Goal: Information Seeking & Learning: Learn about a topic

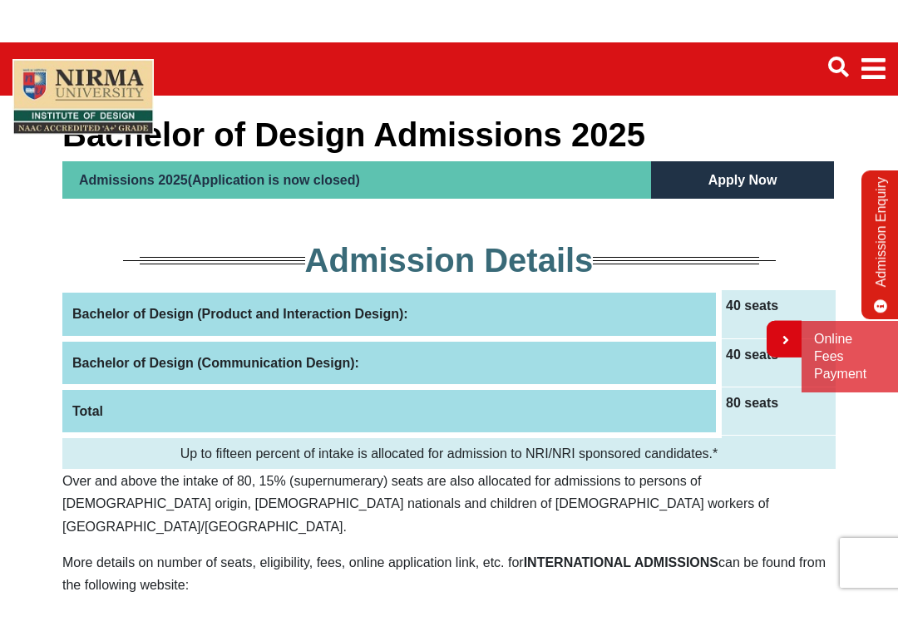
scroll to position [113, 0]
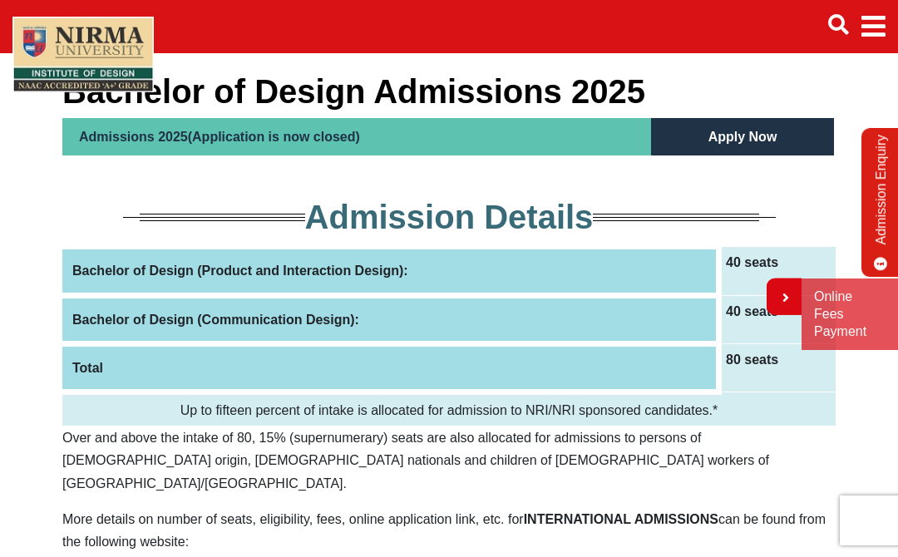
click at [264, 270] on th "Bachelor of Design (Product and Interaction Design):" at bounding box center [390, 271] width 657 height 48
click at [728, 285] on td "40 seats" at bounding box center [777, 271] width 116 height 48
click at [672, 268] on th "Bachelor of Design (Product and Interaction Design):" at bounding box center [390, 271] width 657 height 48
click at [671, 267] on th "Bachelor of Design (Product and Interaction Design):" at bounding box center [390, 271] width 657 height 48
click at [730, 268] on td "40 seats" at bounding box center [777, 271] width 116 height 48
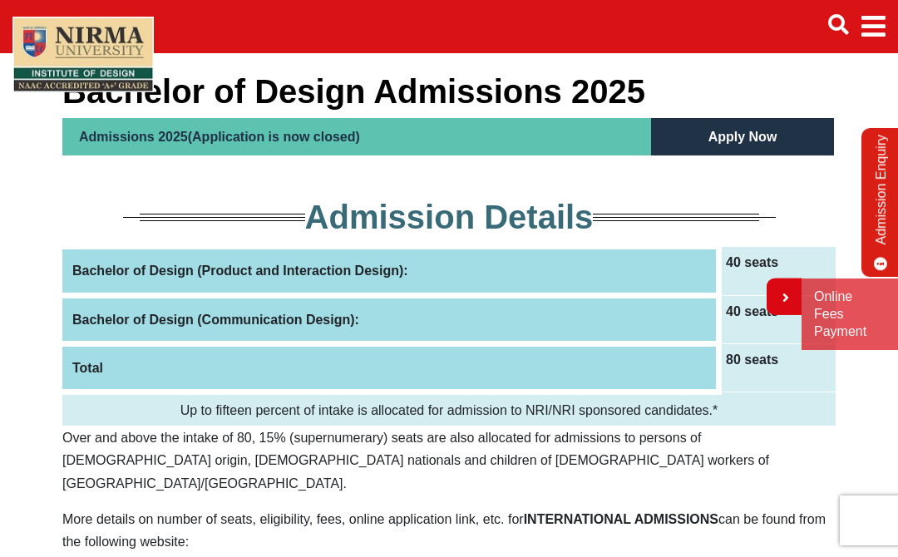
click at [761, 269] on td "40 seats" at bounding box center [777, 271] width 116 height 48
click at [741, 273] on td "40 seats" at bounding box center [777, 271] width 116 height 48
click at [741, 272] on td "40 seats" at bounding box center [777, 271] width 116 height 48
click at [677, 274] on th "Bachelor of Design (Product and Interaction Design):" at bounding box center [390, 271] width 657 height 48
click at [676, 274] on th "Bachelor of Design (Product and Interaction Design):" at bounding box center [390, 271] width 657 height 48
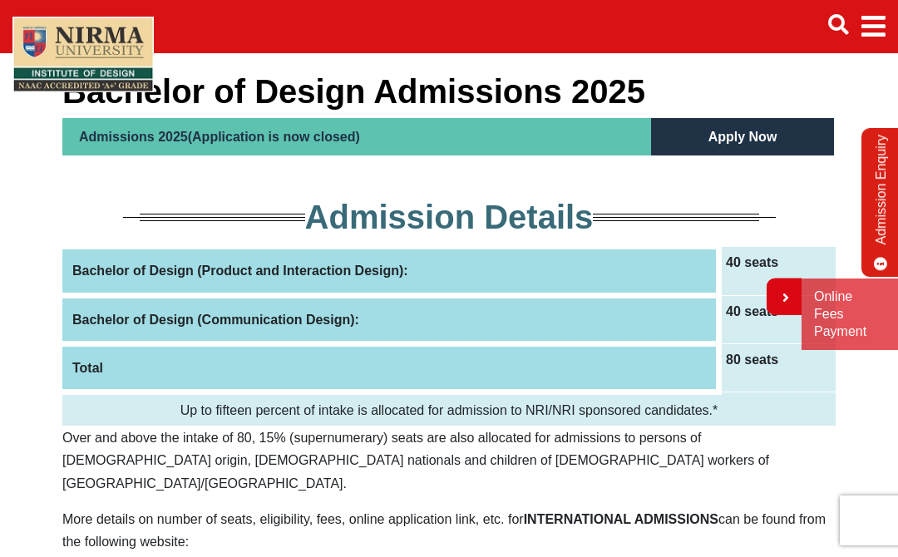
click at [680, 275] on th "Bachelor of Design (Product and Interaction Design):" at bounding box center [390, 271] width 657 height 48
click at [680, 274] on th "Bachelor of Design (Product and Interaction Design):" at bounding box center [390, 271] width 657 height 48
click at [701, 270] on th "Bachelor of Design (Product and Interaction Design):" at bounding box center [390, 271] width 657 height 48
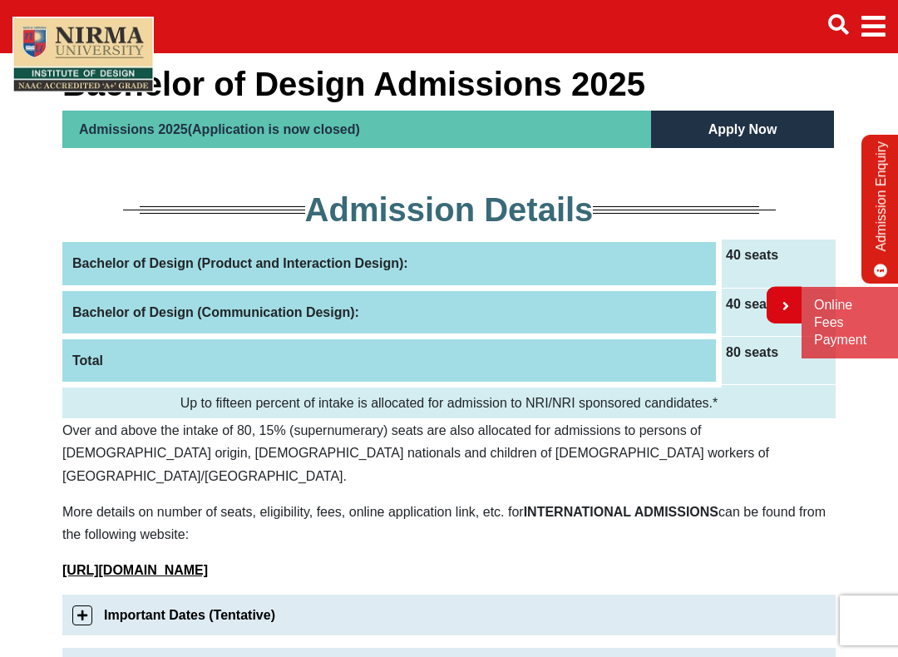
scroll to position [120, 0]
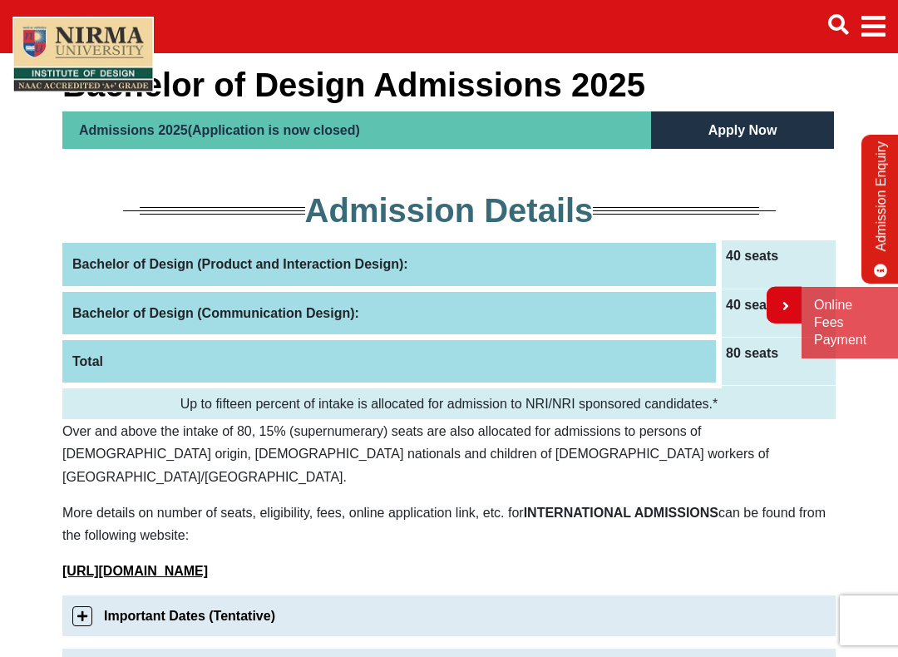
click at [769, 260] on td "40 seats" at bounding box center [777, 264] width 116 height 48
click at [769, 259] on td "40 seats" at bounding box center [777, 264] width 116 height 48
click at [619, 265] on th "Bachelor of Design (Product and Interaction Design):" at bounding box center [390, 264] width 657 height 48
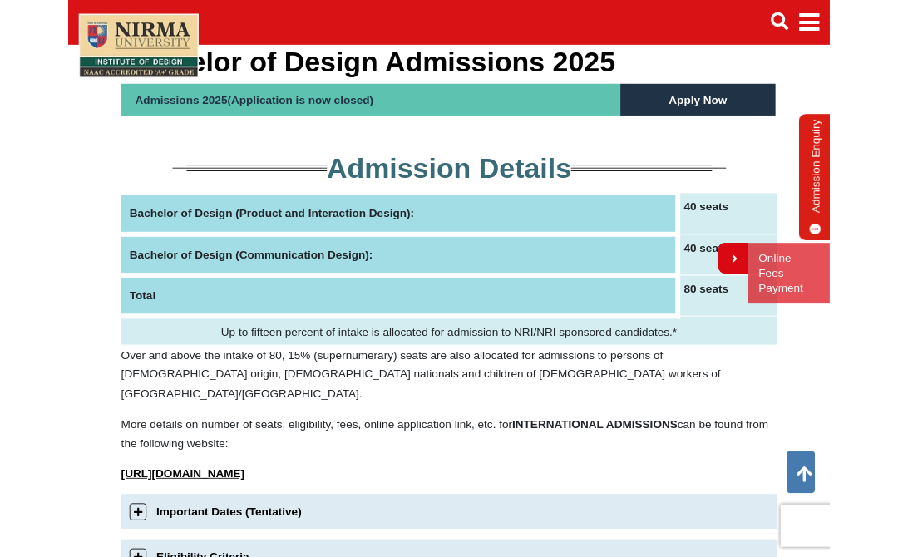
scroll to position [126, 0]
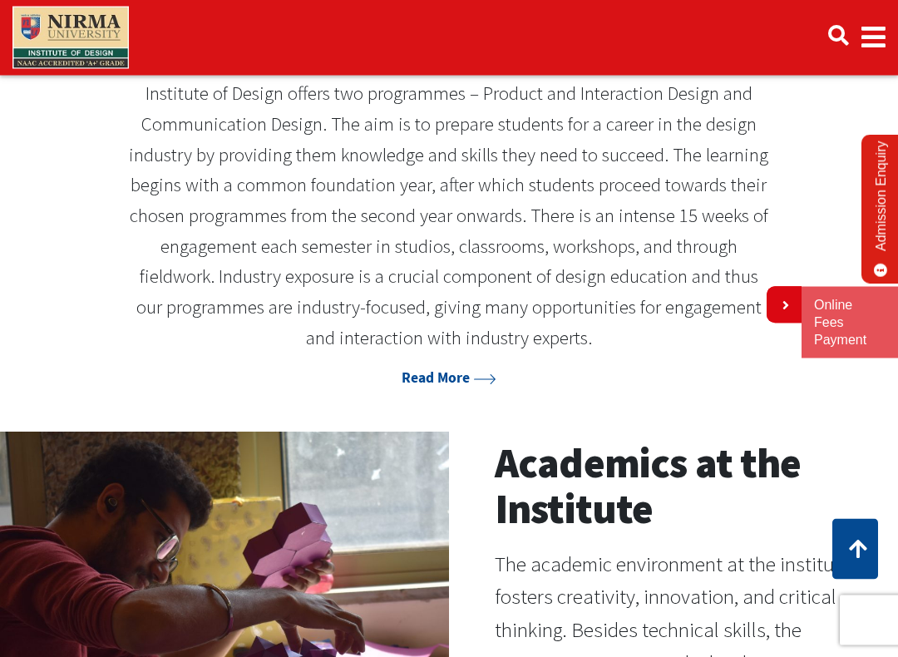
scroll to position [689, 0]
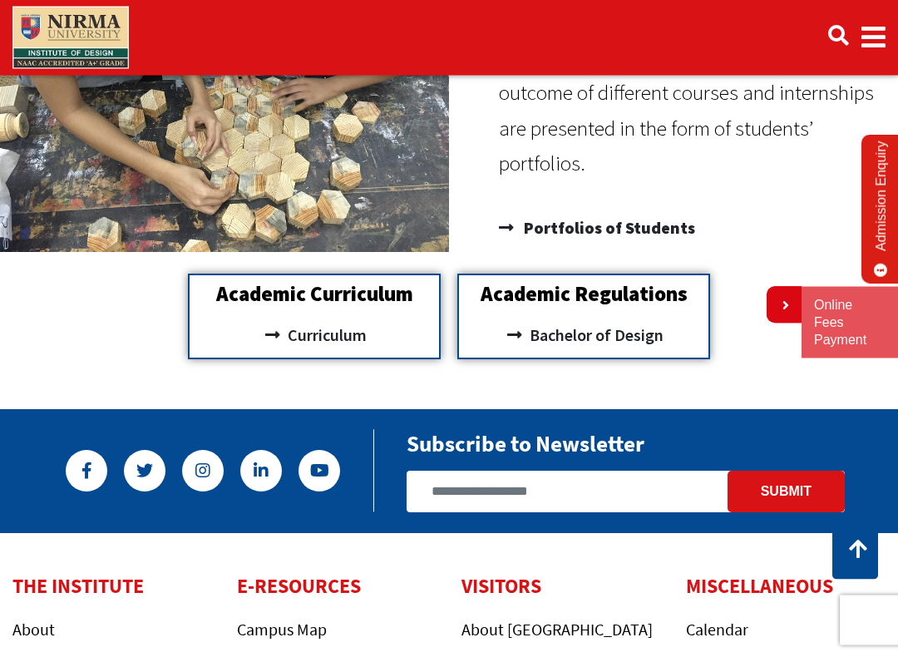
scroll to position [1312, 0]
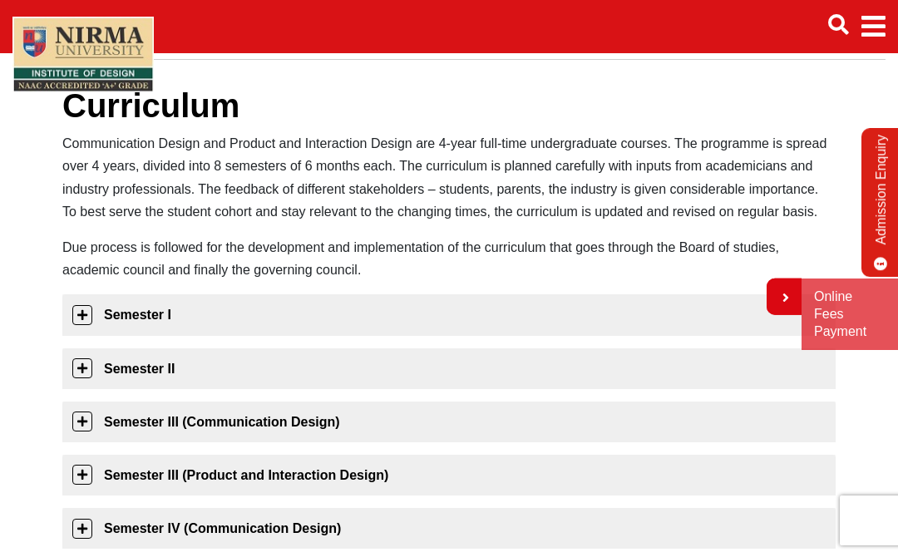
scroll to position [98, 0]
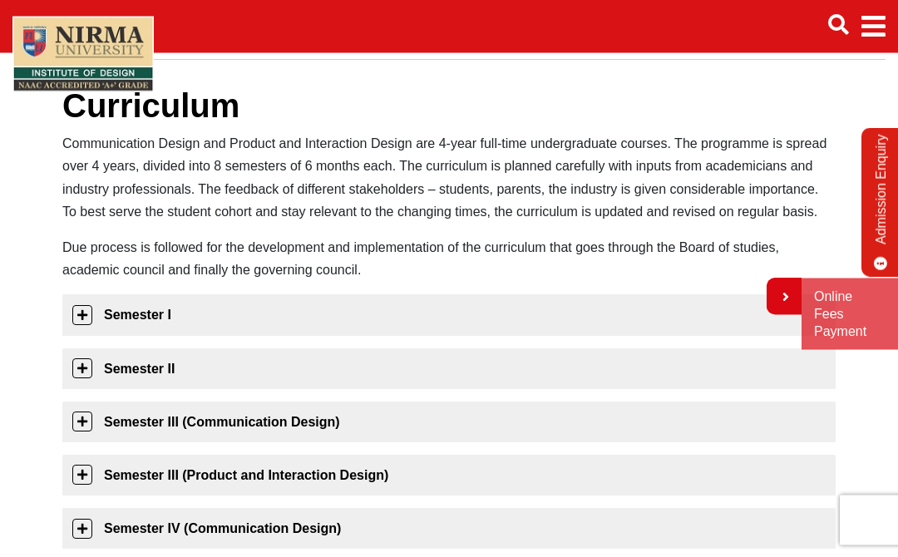
click at [309, 314] on link "Semester I" at bounding box center [448, 315] width 773 height 41
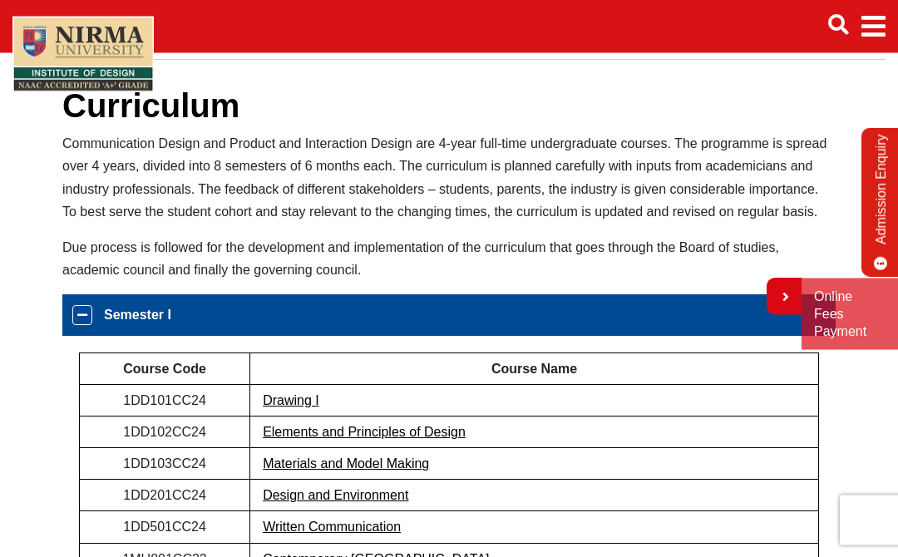
scroll to position [99, 0]
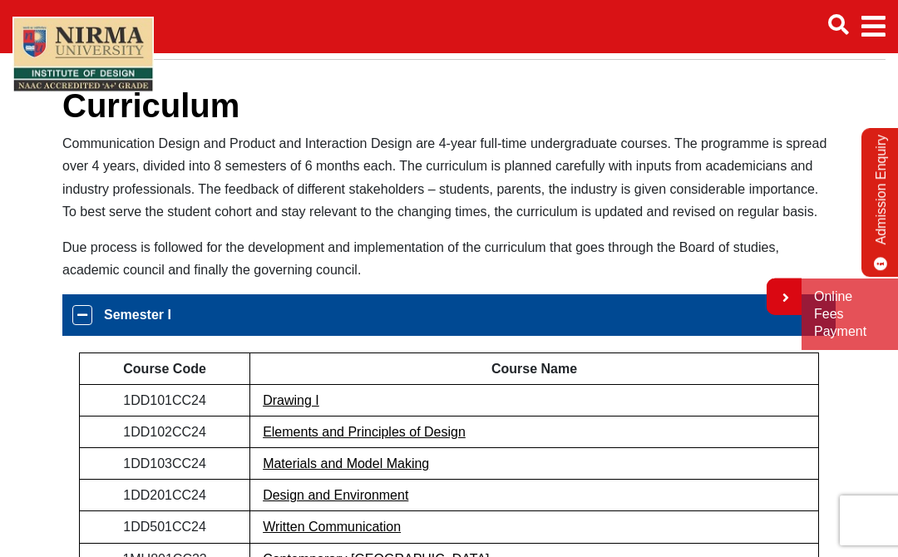
click at [354, 323] on link "Semester I" at bounding box center [448, 314] width 773 height 41
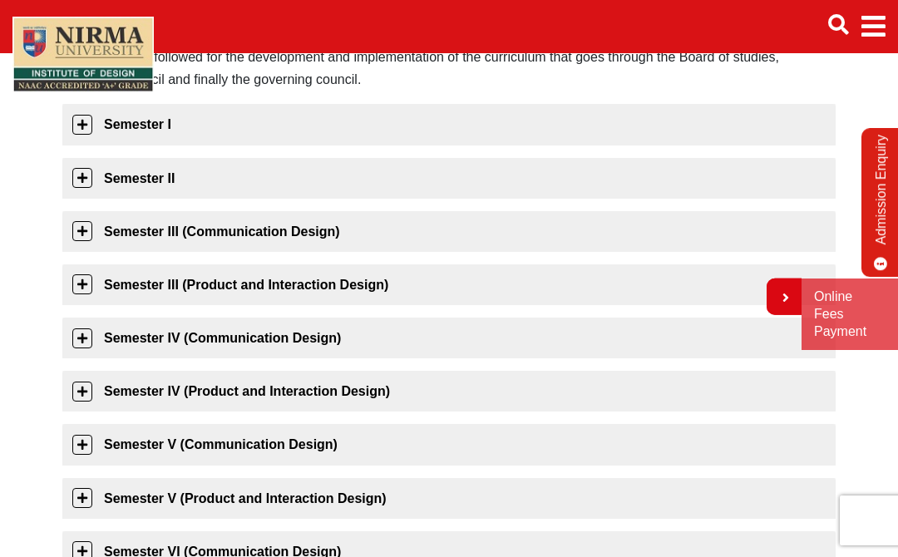
scroll to position [293, 0]
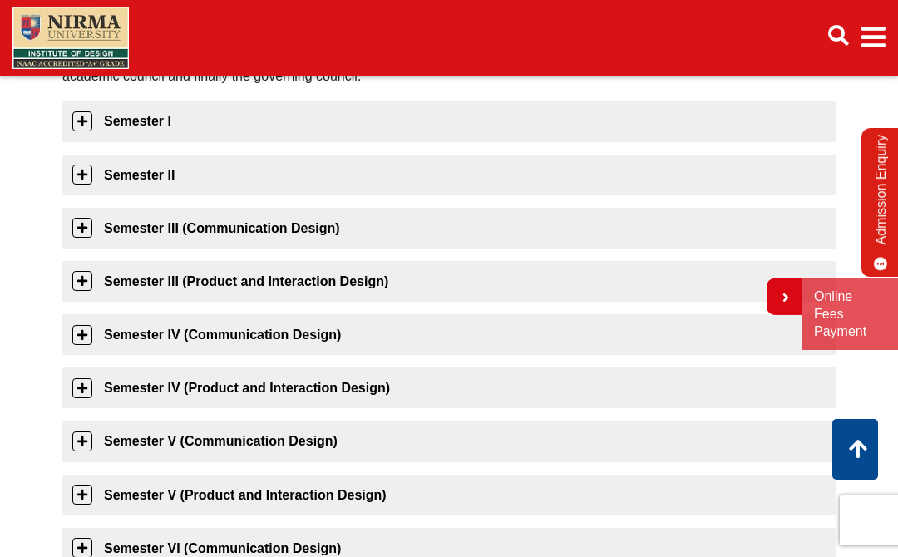
click at [398, 120] on link "Semester I" at bounding box center [448, 121] width 773 height 41
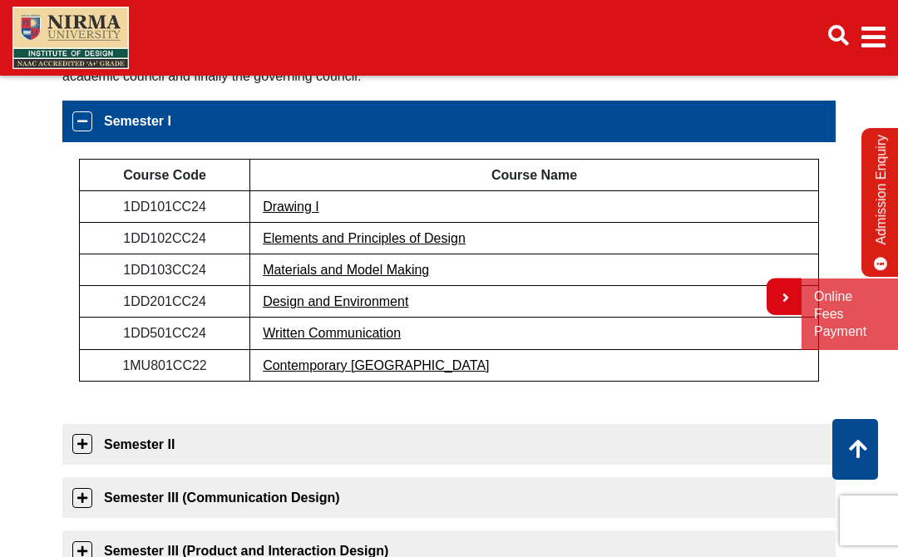
click at [370, 361] on link "Contemporary [GEOGRAPHIC_DATA]" at bounding box center [376, 365] width 226 height 14
